Goal: Information Seeking & Learning: Compare options

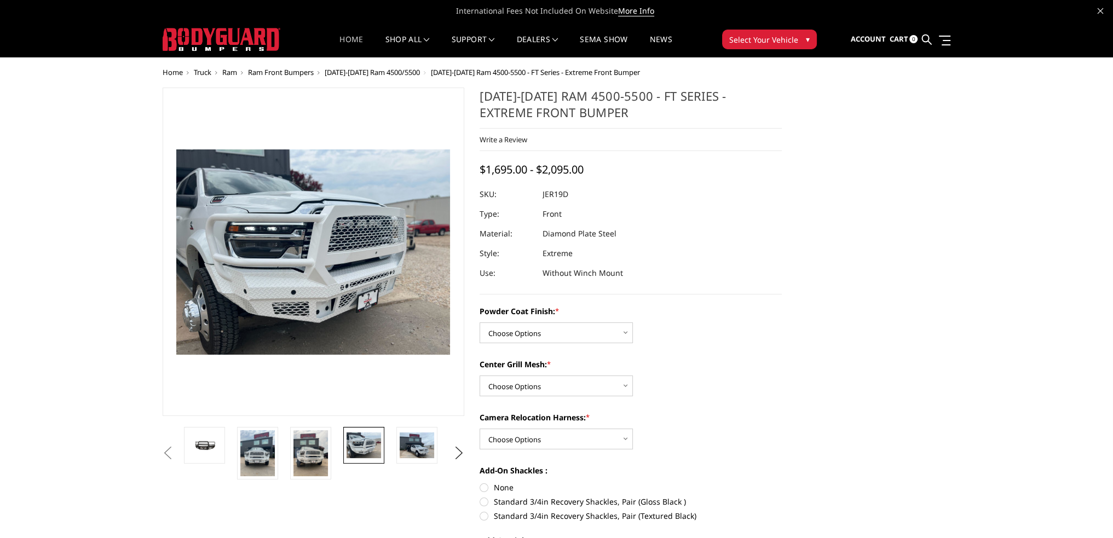
click at [347, 43] on link "Home" at bounding box center [352, 46] width 24 height 21
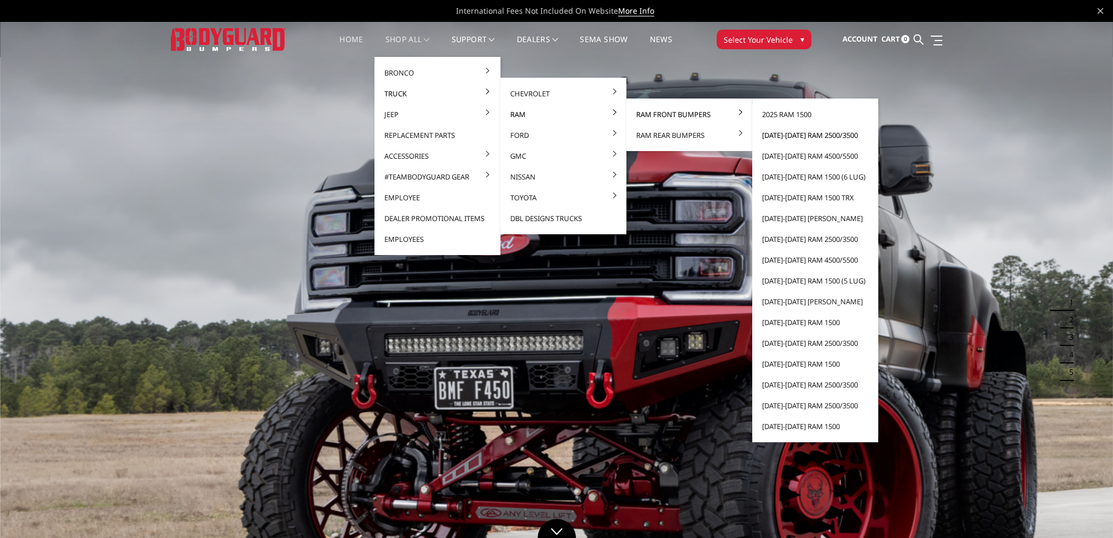
click at [790, 133] on link "[DATE]-[DATE] Ram 2500/3500" at bounding box center [815, 135] width 117 height 21
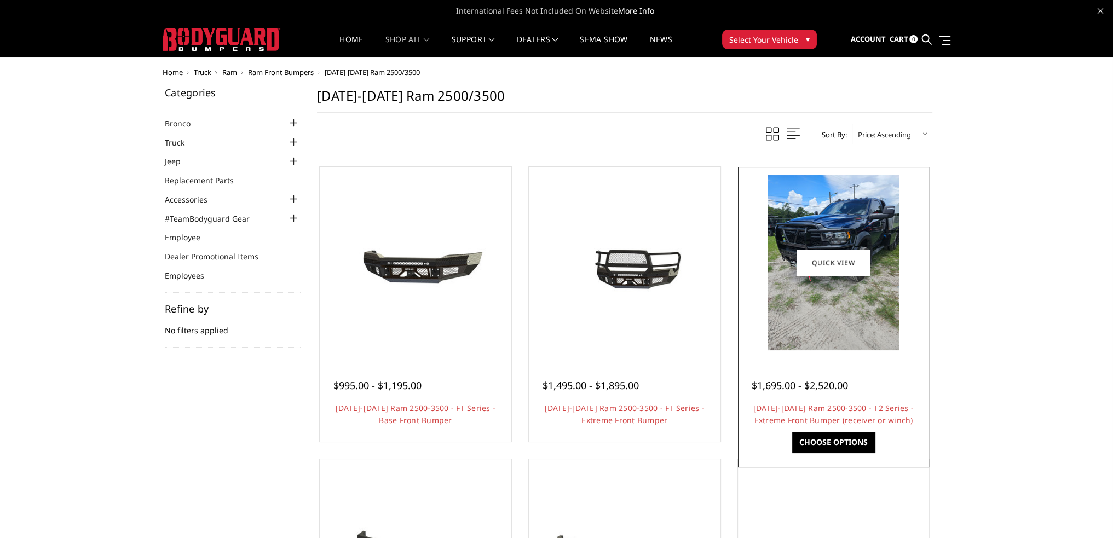
click at [812, 318] on img at bounding box center [833, 262] width 131 height 175
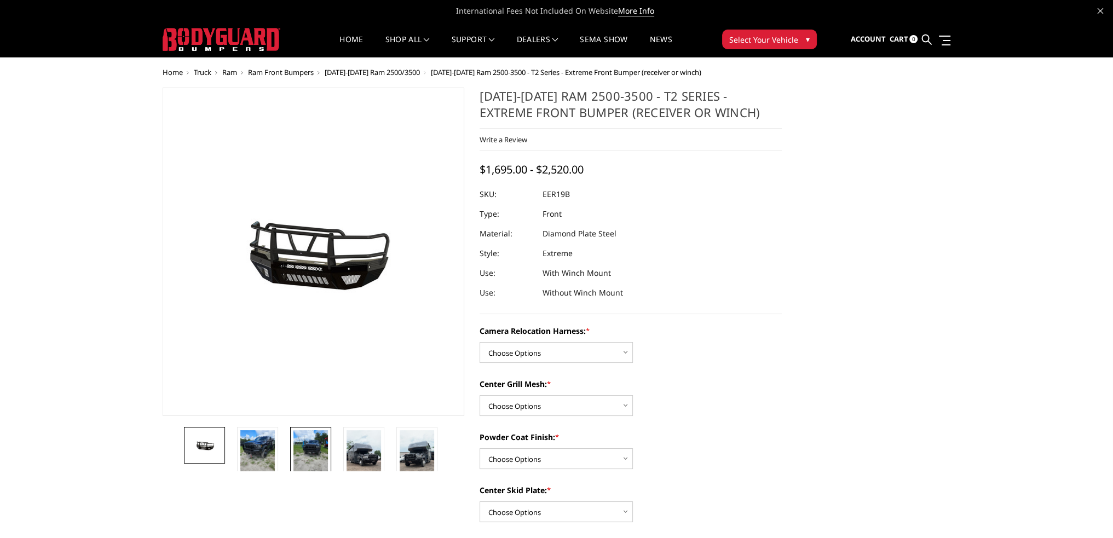
click at [319, 438] on img at bounding box center [311, 453] width 34 height 46
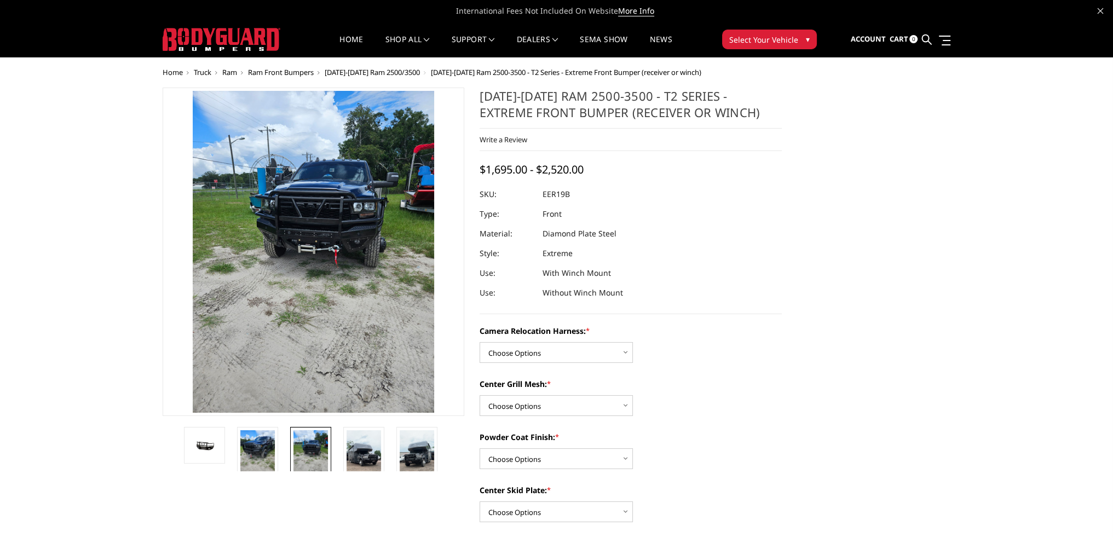
click at [298, 279] on img at bounding box center [313, 252] width 241 height 322
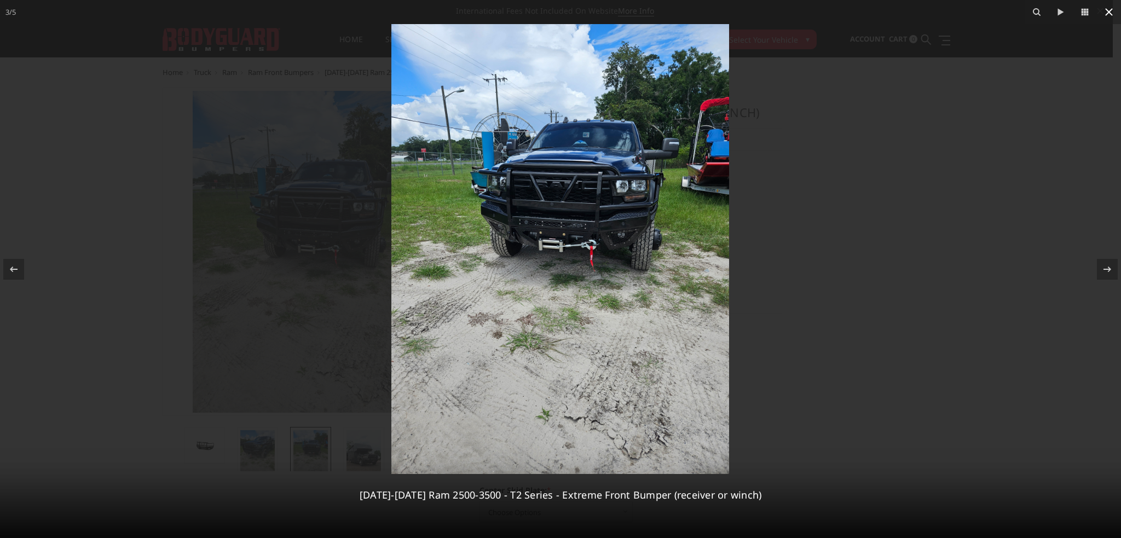
click at [1106, 13] on icon at bounding box center [1109, 11] width 13 height 13
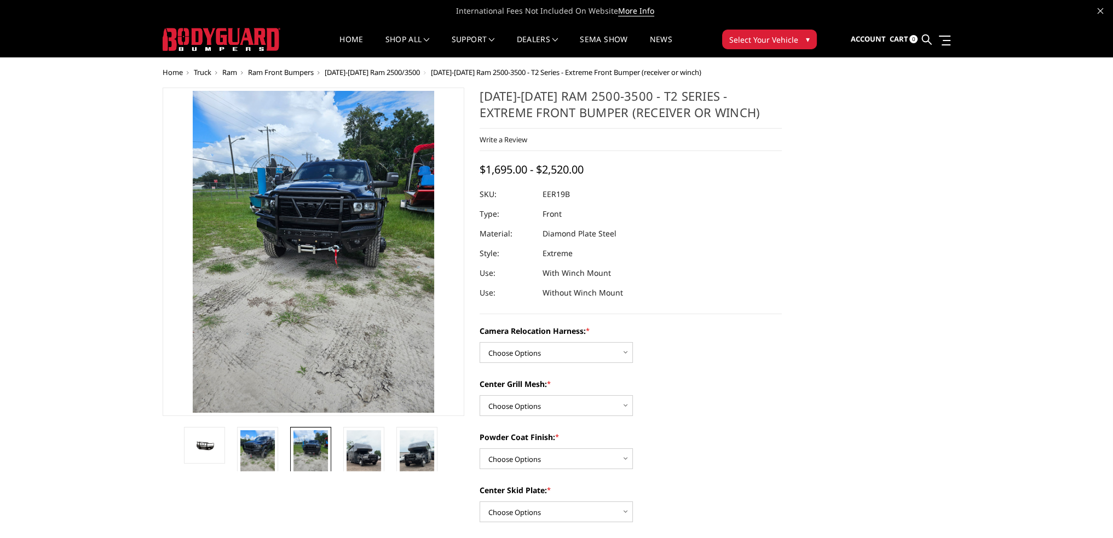
click at [361, 69] on span "[DATE]-[DATE] Ram 2500/3500" at bounding box center [372, 72] width 95 height 10
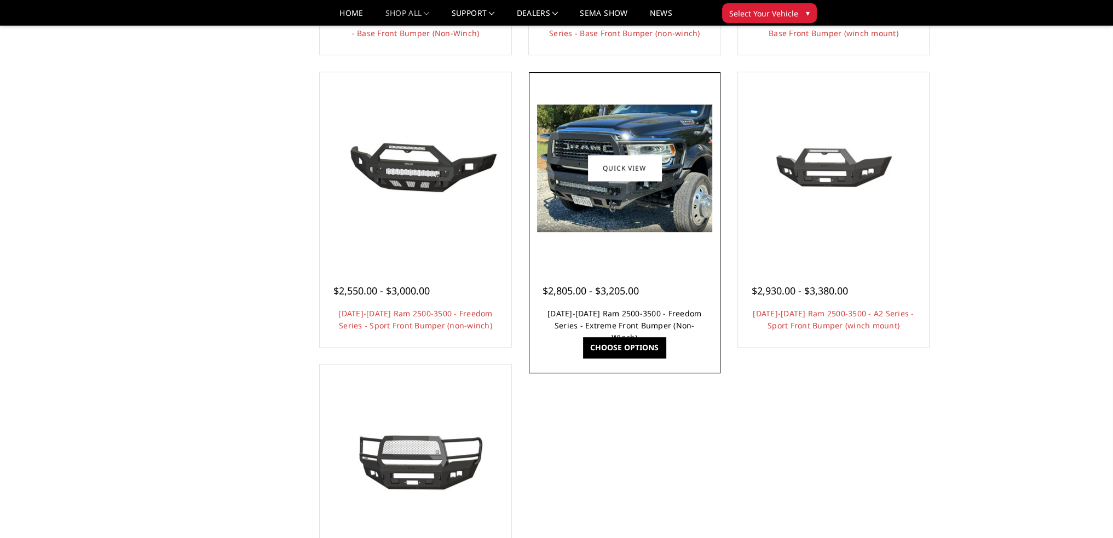
scroll to position [767, 0]
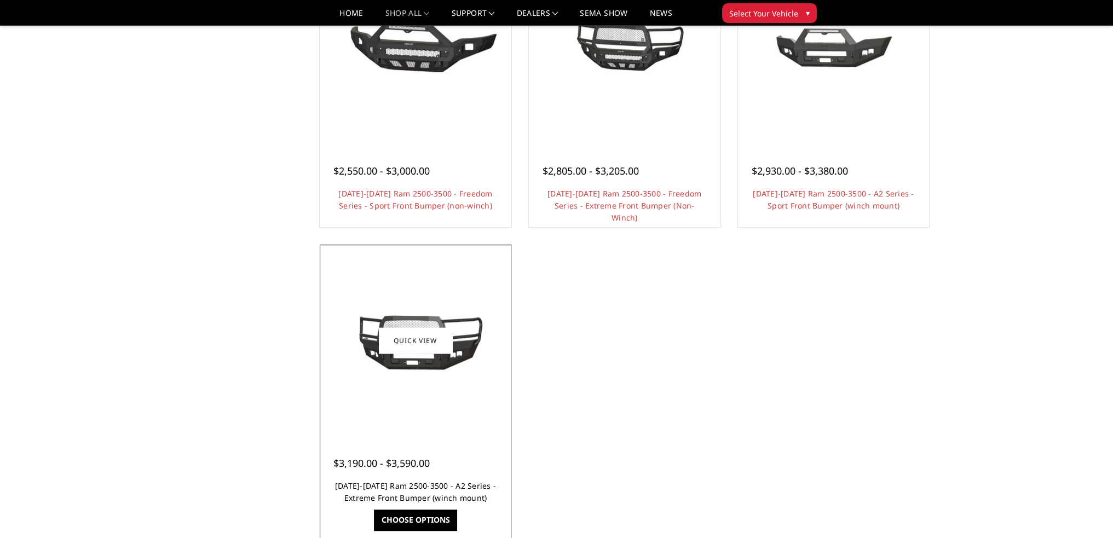
click at [432, 483] on link "2019-2025 Ram 2500-3500 - A2 Series - Extreme Front Bumper (winch mount)" at bounding box center [415, 492] width 161 height 22
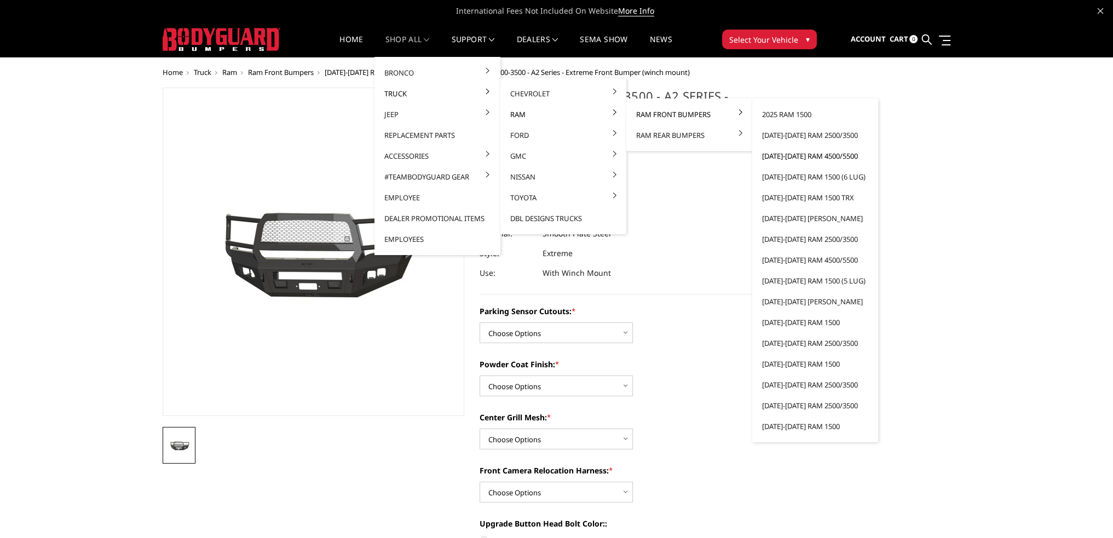
click at [828, 154] on link "[DATE]-[DATE] Ram 4500/5500" at bounding box center [815, 156] width 117 height 21
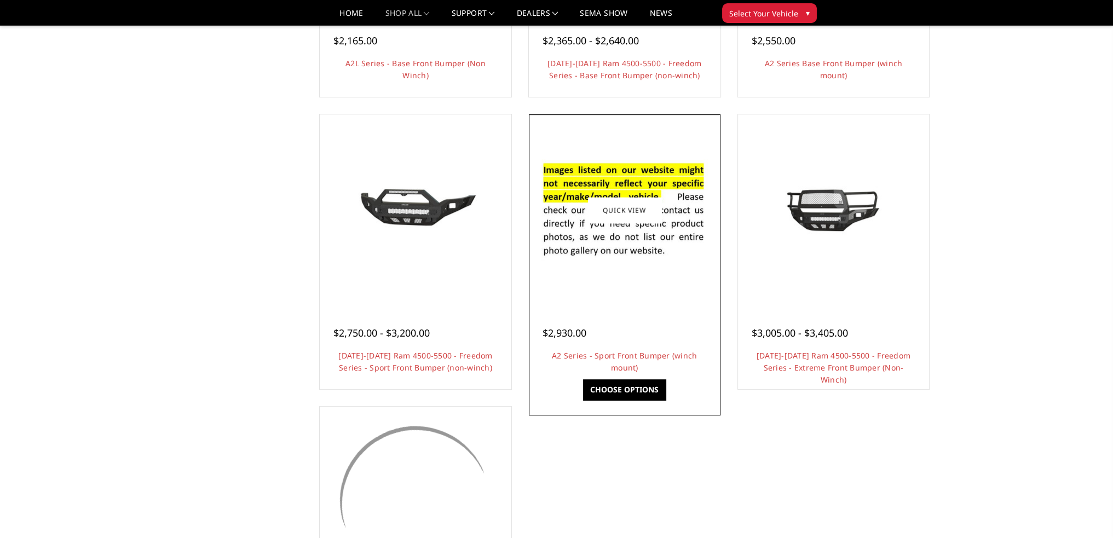
scroll to position [821, 0]
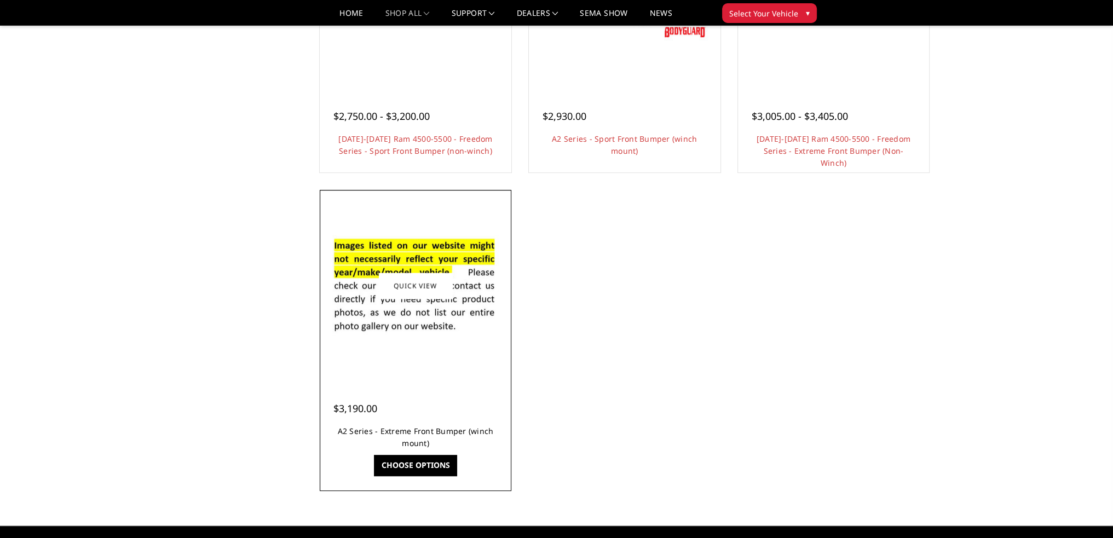
click at [428, 431] on link "A2 Series - Extreme Front Bumper (winch mount)" at bounding box center [416, 437] width 156 height 22
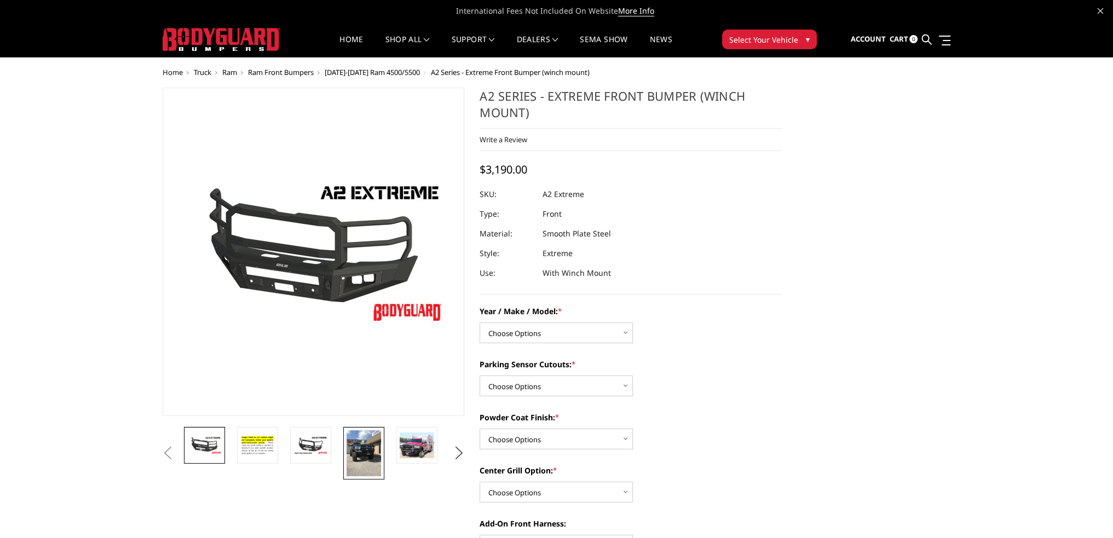
click at [371, 444] on img at bounding box center [364, 453] width 34 height 46
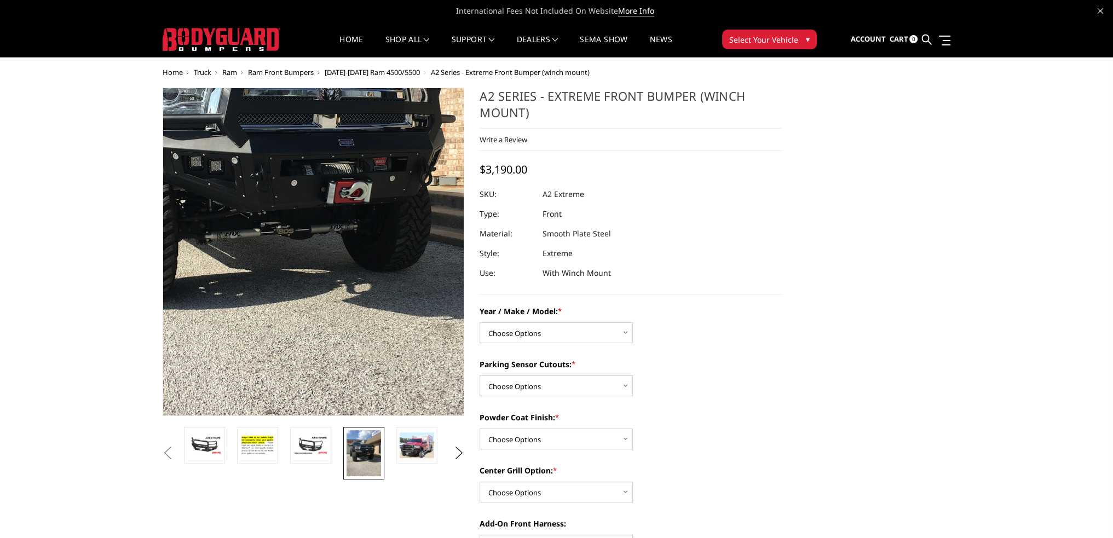
click at [359, 318] on img at bounding box center [281, 177] width 526 height 701
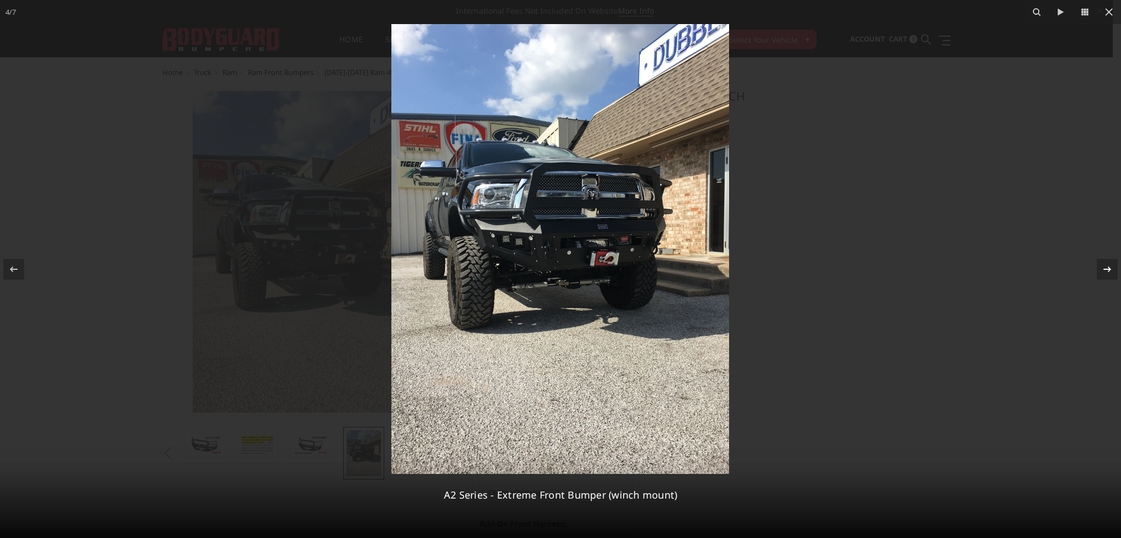
click at [1103, 269] on icon at bounding box center [1107, 269] width 13 height 13
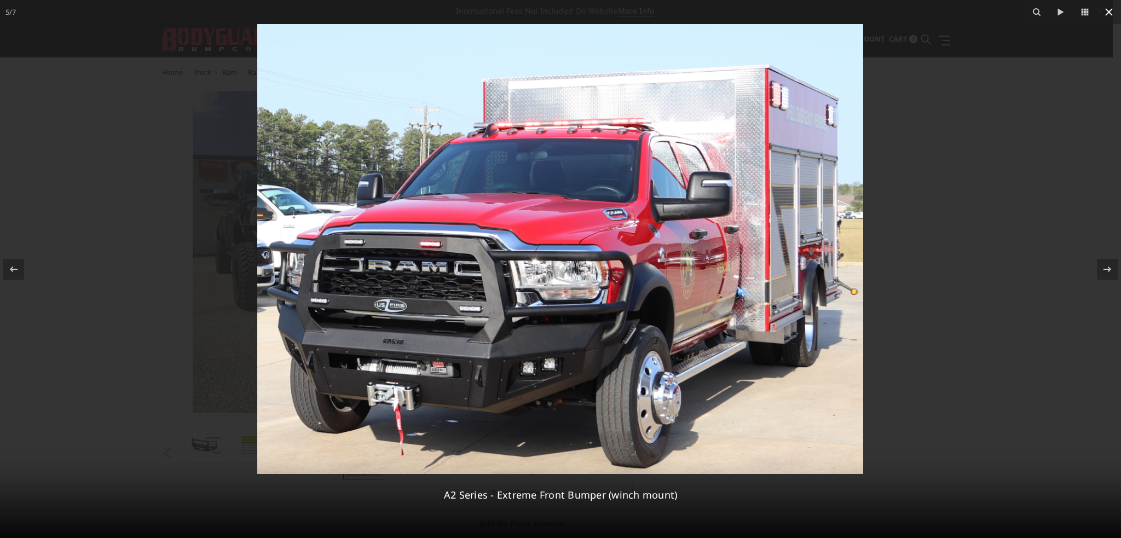
click at [1106, 13] on icon at bounding box center [1109, 11] width 13 height 13
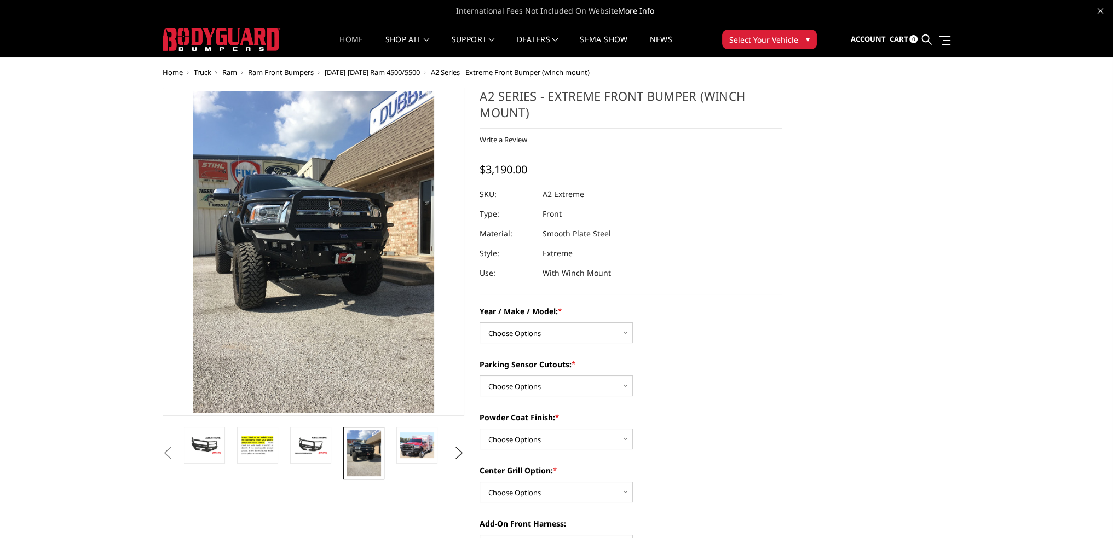
click at [353, 39] on link "Home" at bounding box center [352, 46] width 24 height 21
